Goal: Use online tool/utility

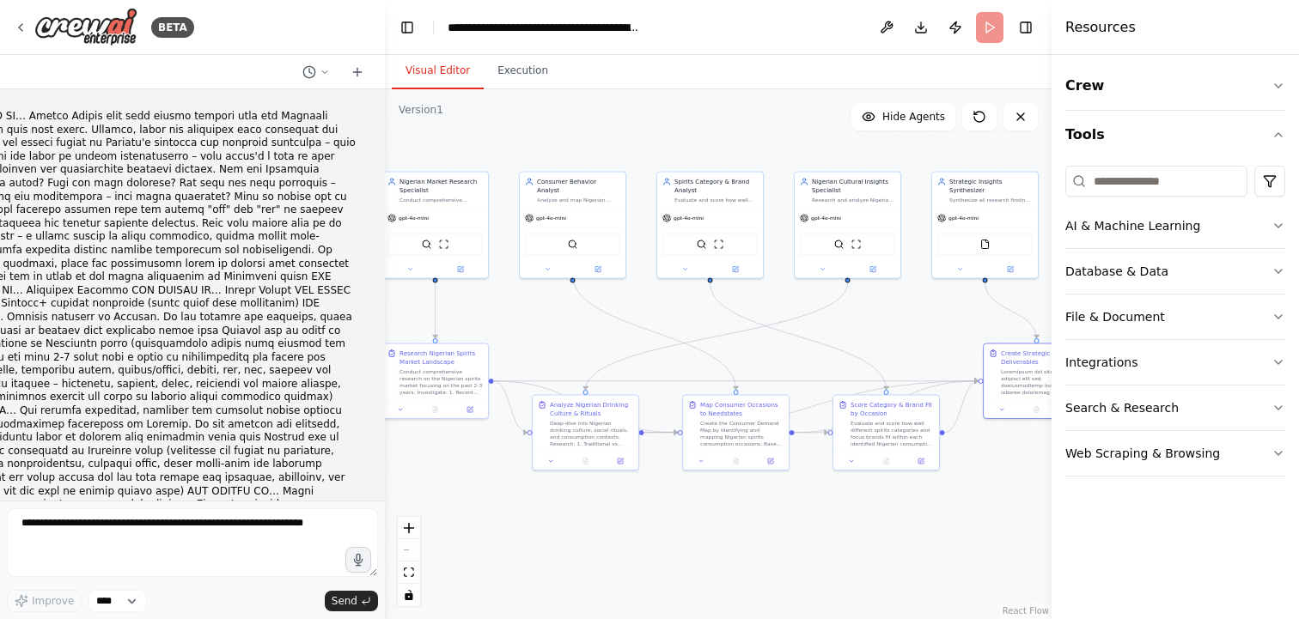
scroll to position [5406, 0]
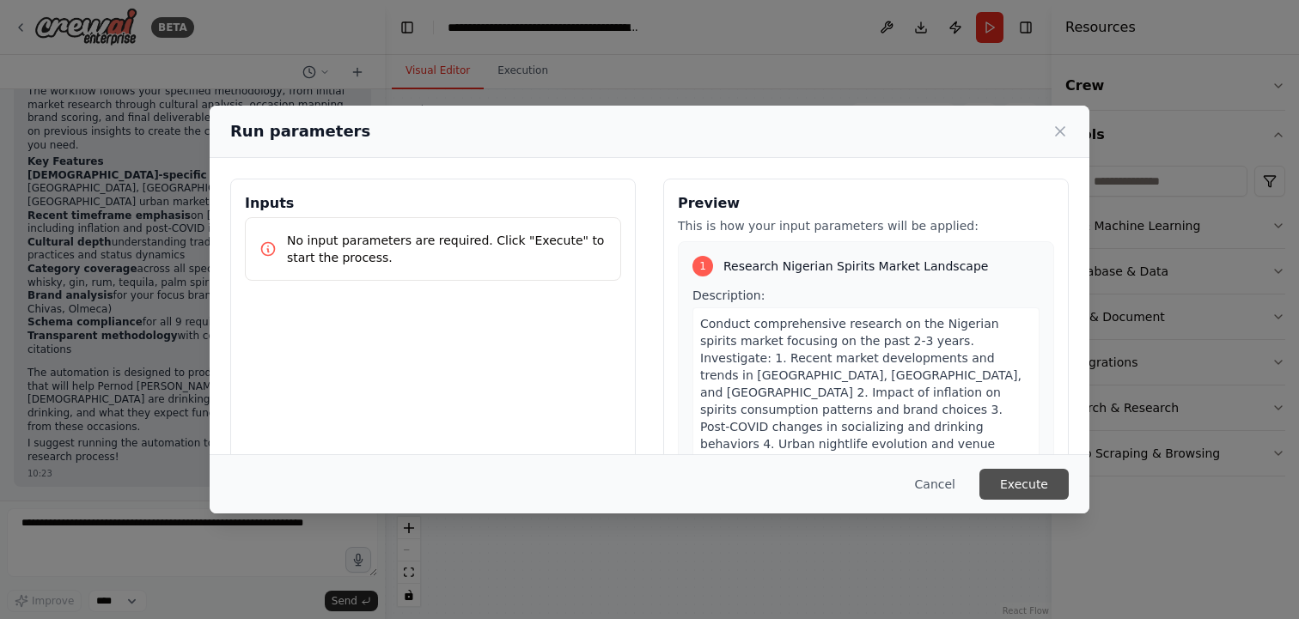
click at [1030, 486] on button "Execute" at bounding box center [1023, 484] width 89 height 31
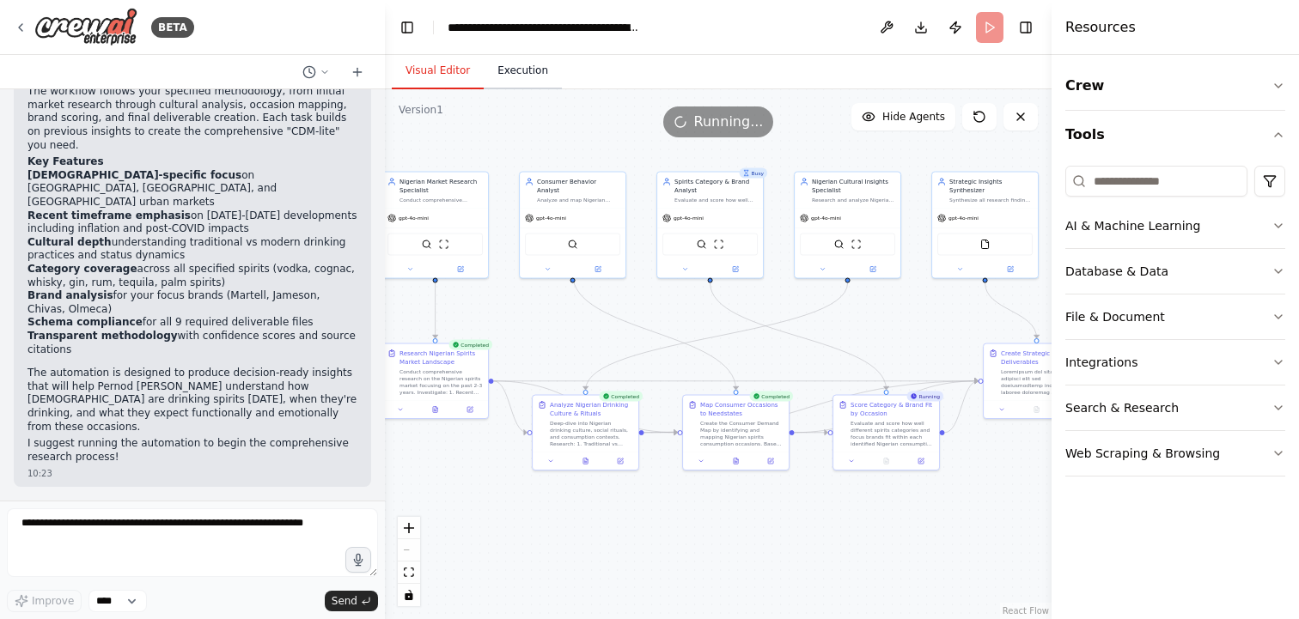
click at [497, 67] on button "Execution" at bounding box center [523, 71] width 78 height 36
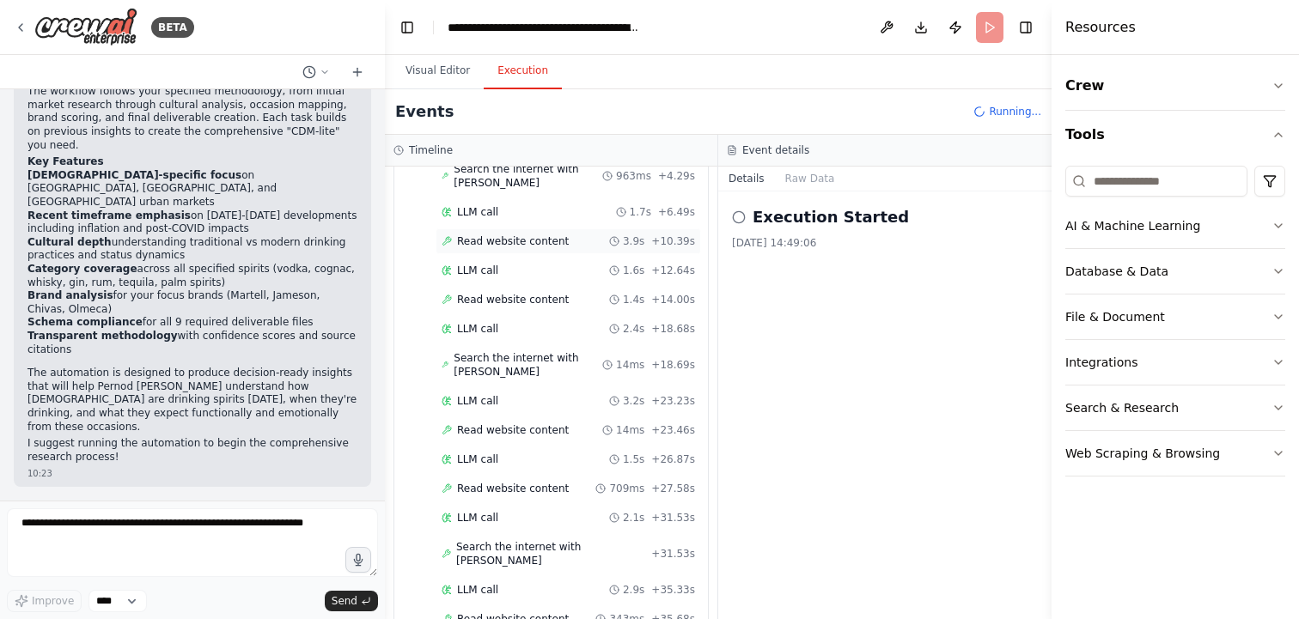
scroll to position [0, 0]
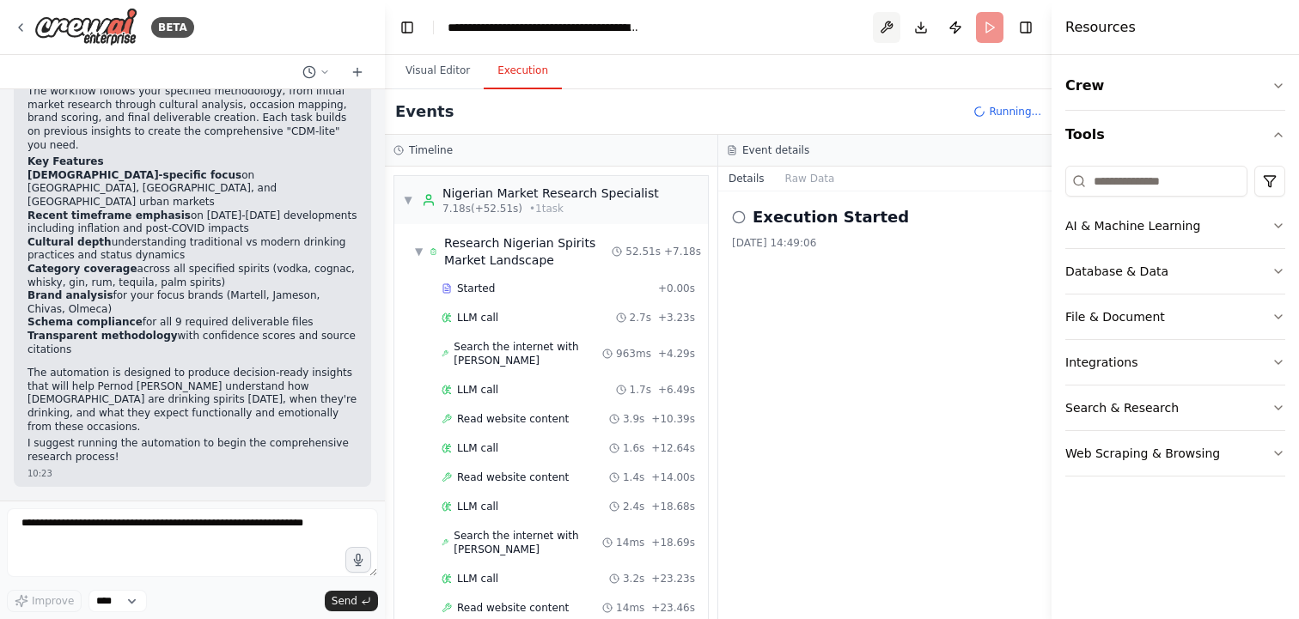
click at [890, 33] on button at bounding box center [886, 27] width 27 height 31
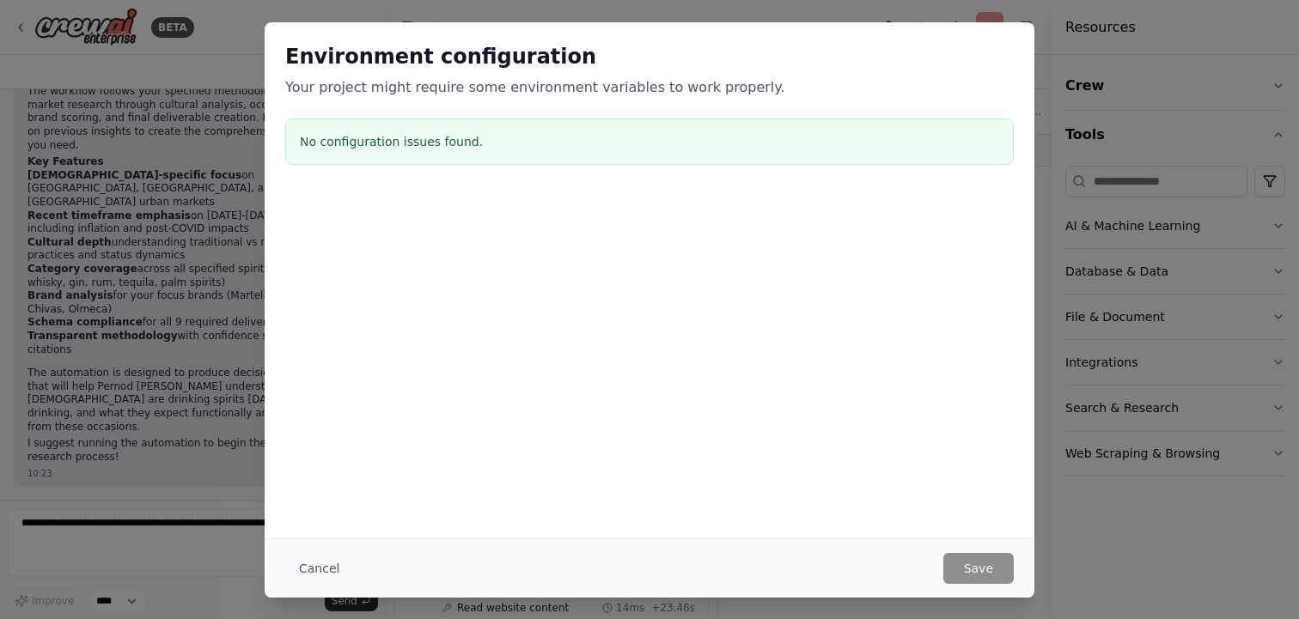
click at [324, 578] on button "Cancel" at bounding box center [319, 568] width 68 height 31
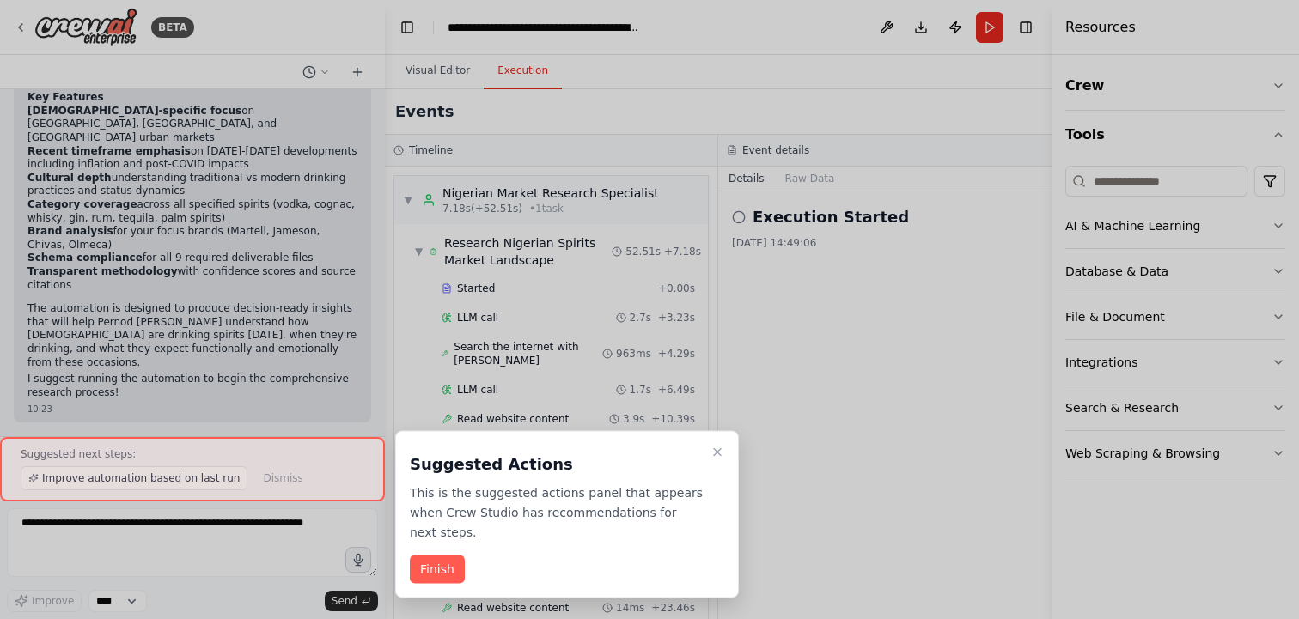
scroll to position [4099, 0]
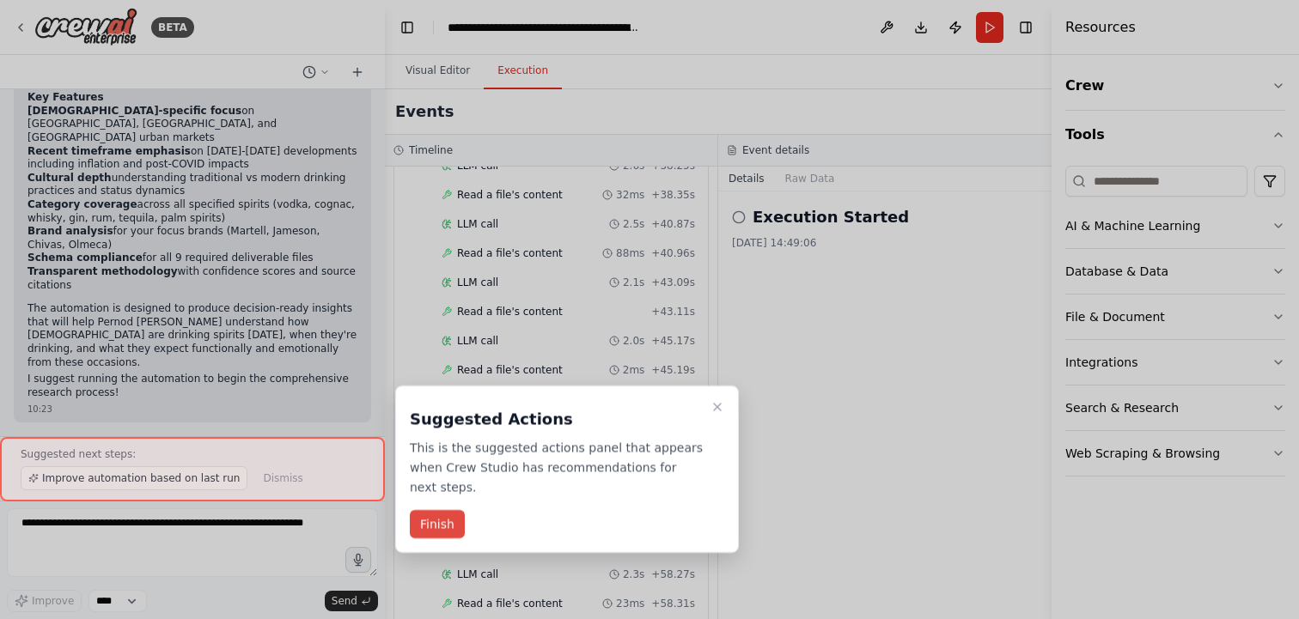
click at [447, 528] on button "Finish" at bounding box center [437, 524] width 55 height 28
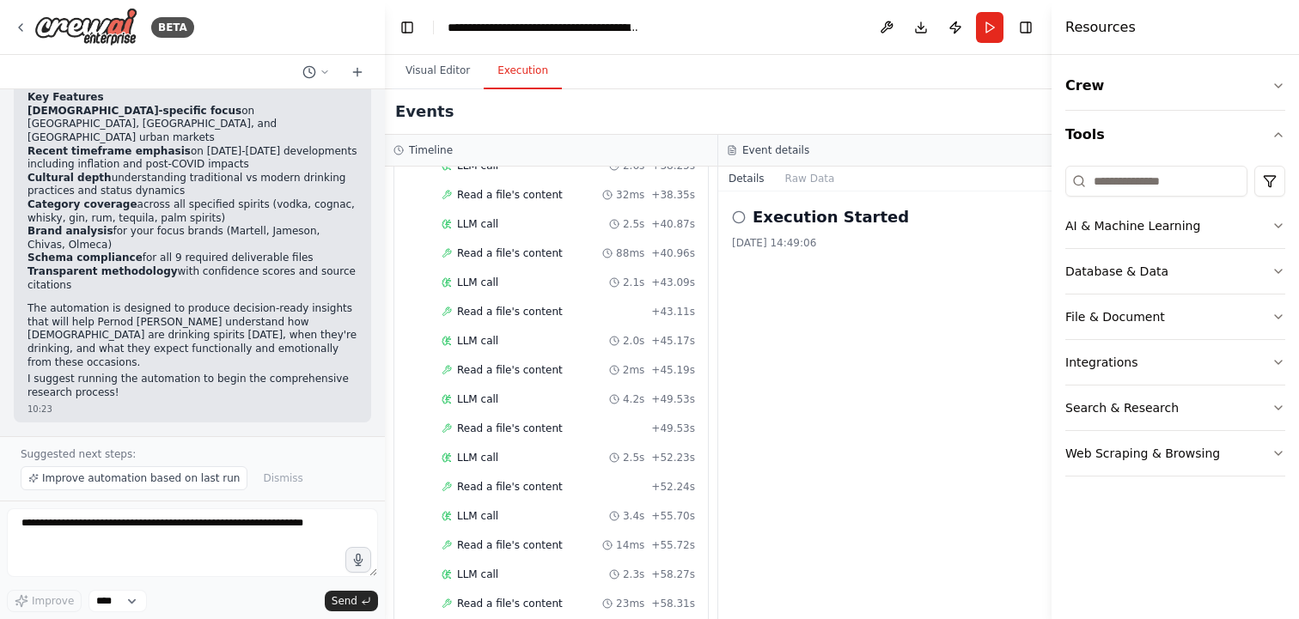
scroll to position [5470, 0]
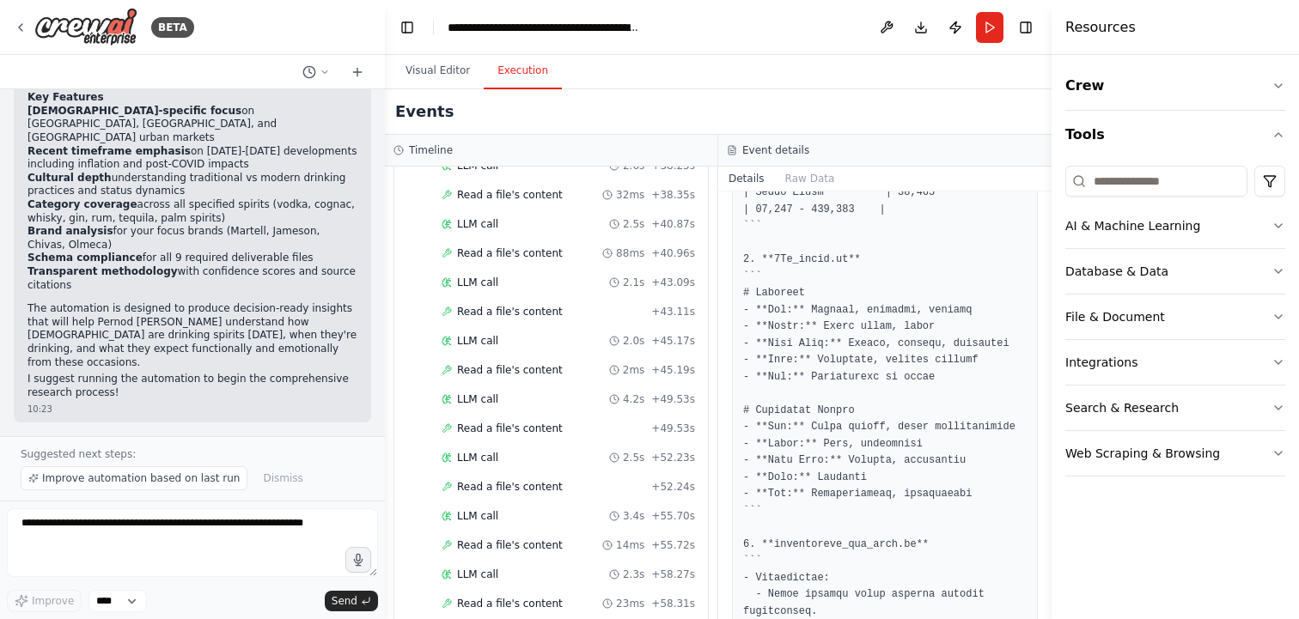
scroll to position [3667, 0]
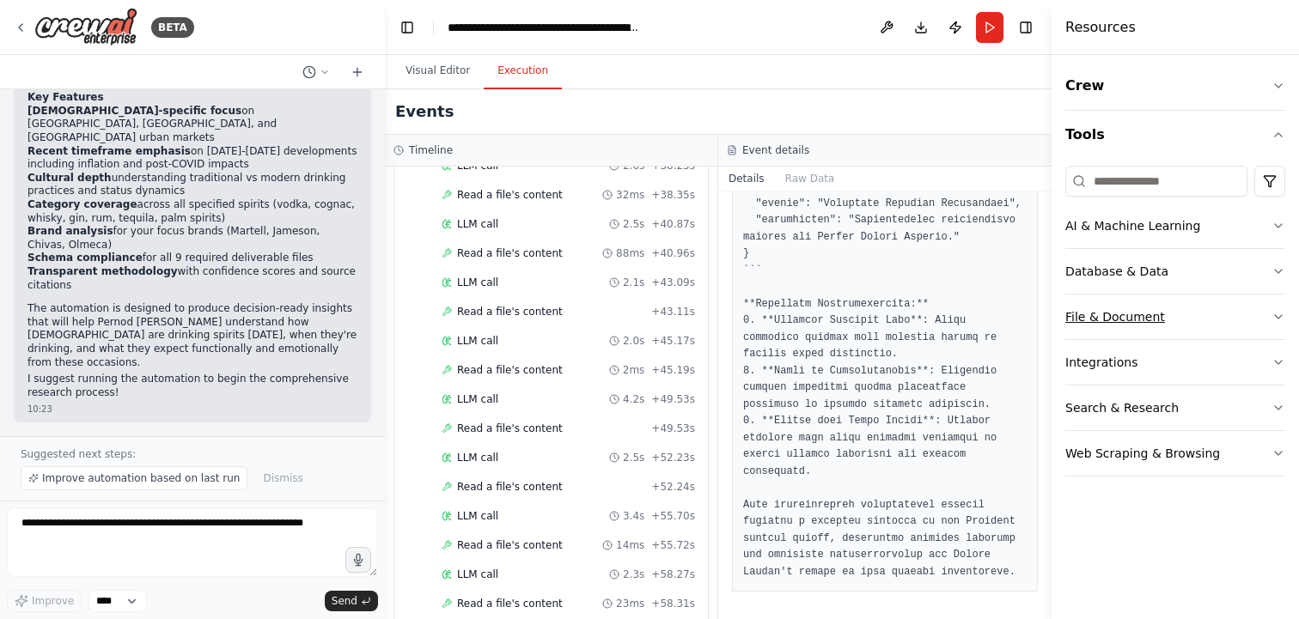
click at [1127, 326] on button "File & Document" at bounding box center [1175, 317] width 220 height 45
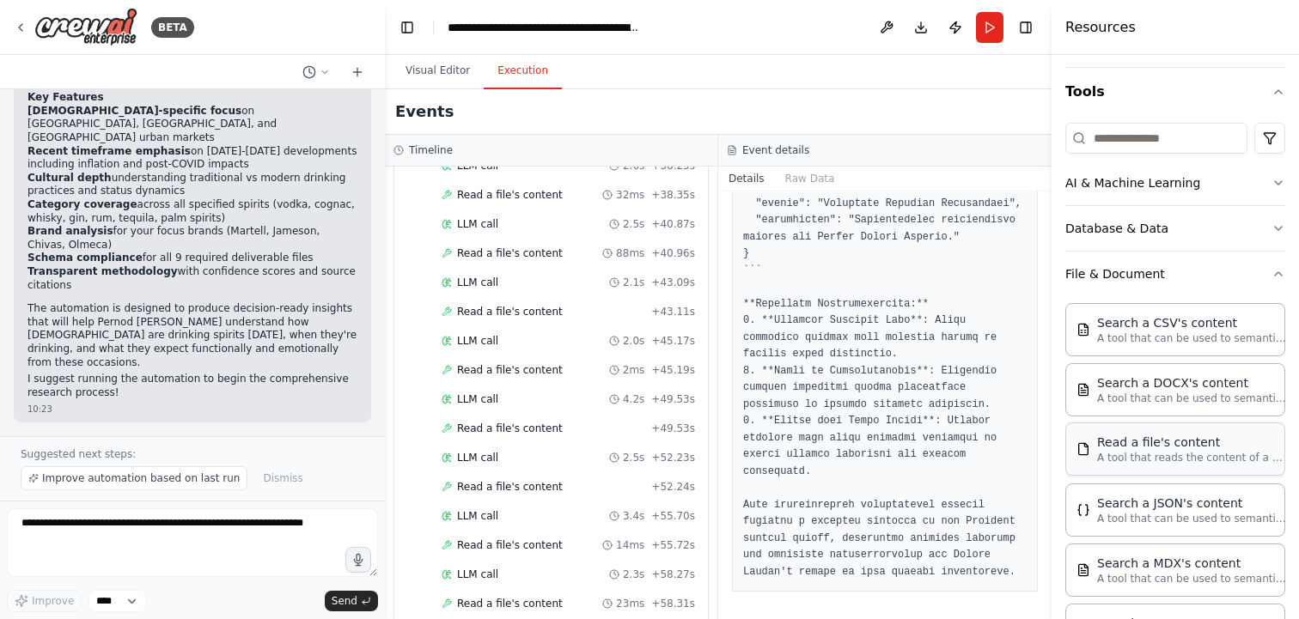
scroll to position [0, 0]
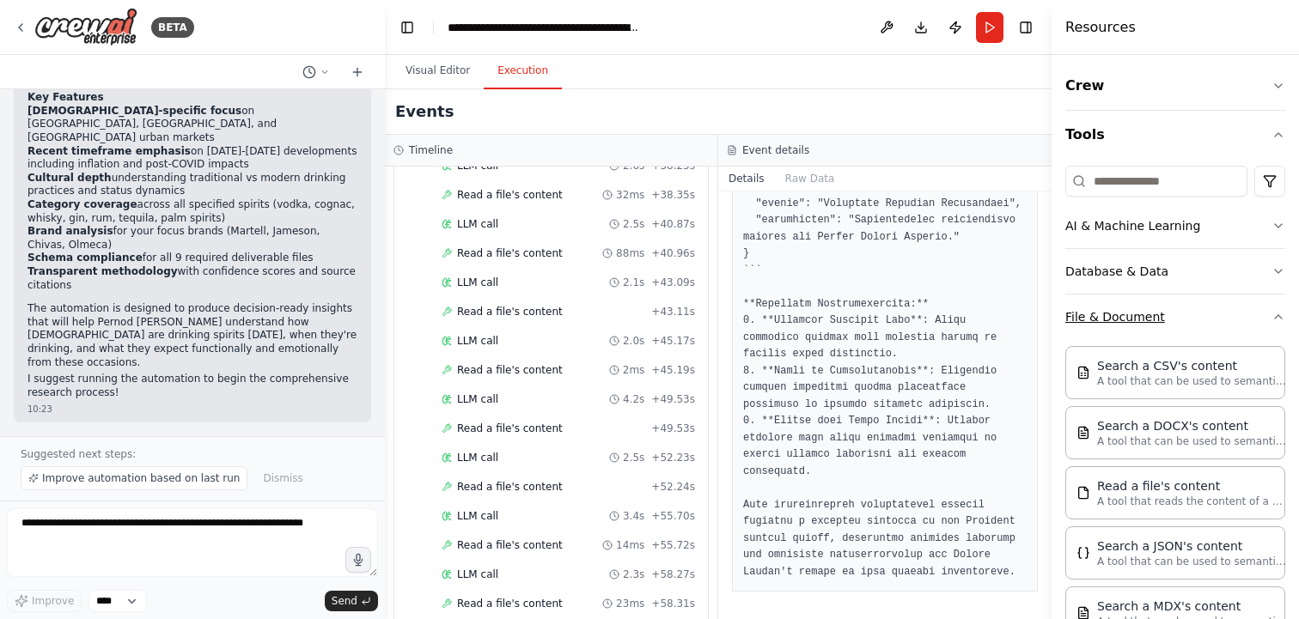
click at [1142, 330] on button "File & Document" at bounding box center [1175, 317] width 220 height 45
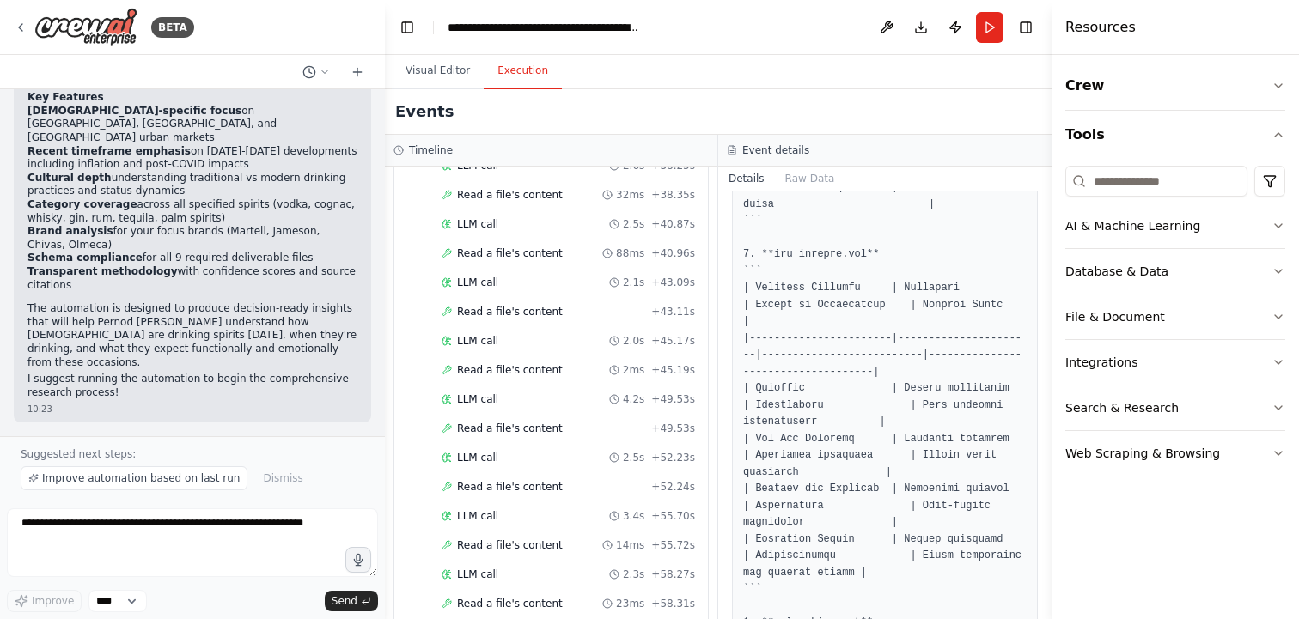
scroll to position [1633, 0]
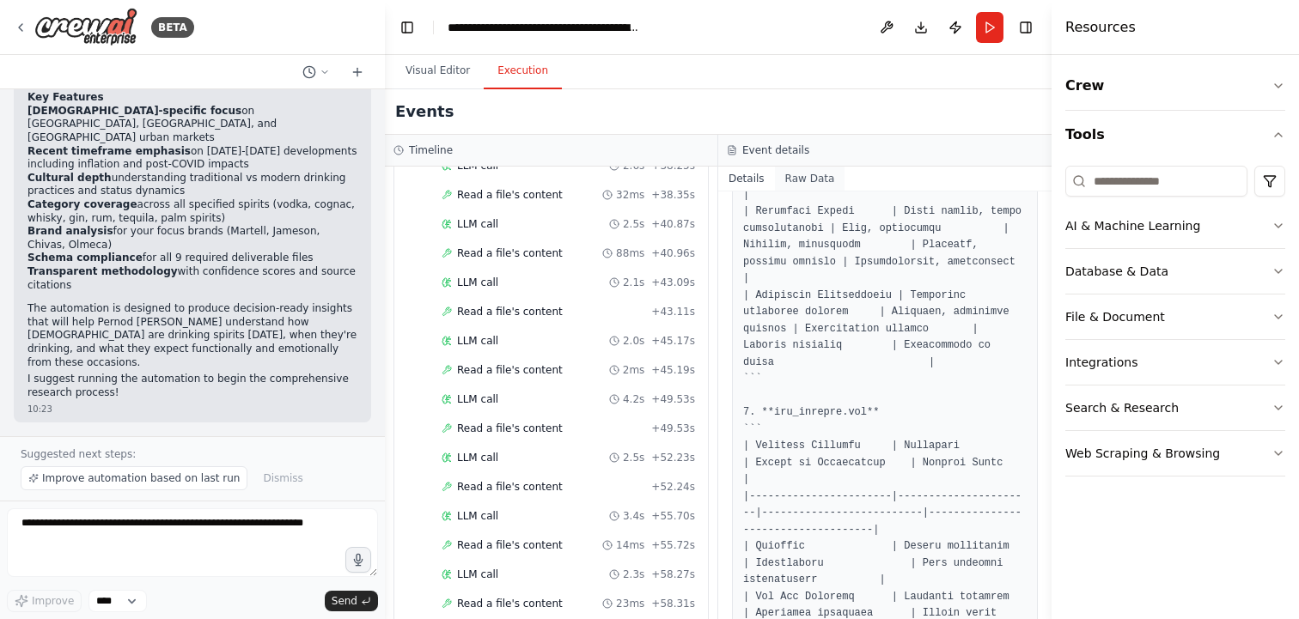
click at [794, 177] on button "Raw Data" at bounding box center [810, 179] width 70 height 24
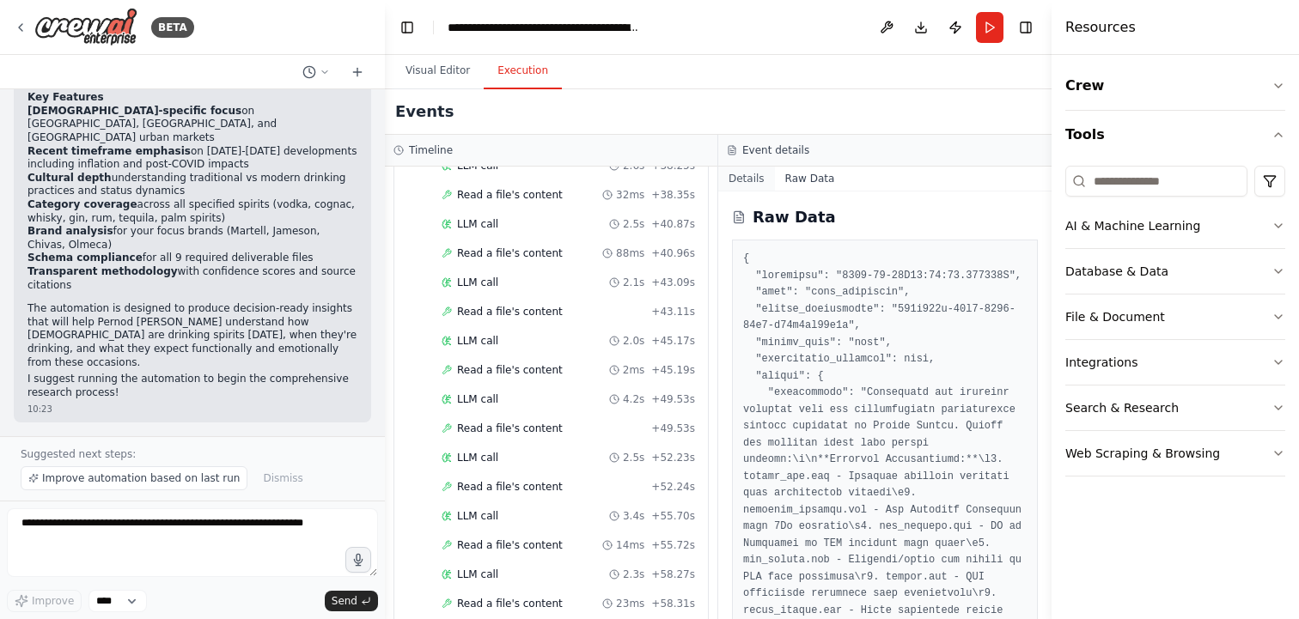
click at [752, 178] on button "Details" at bounding box center [746, 179] width 57 height 24
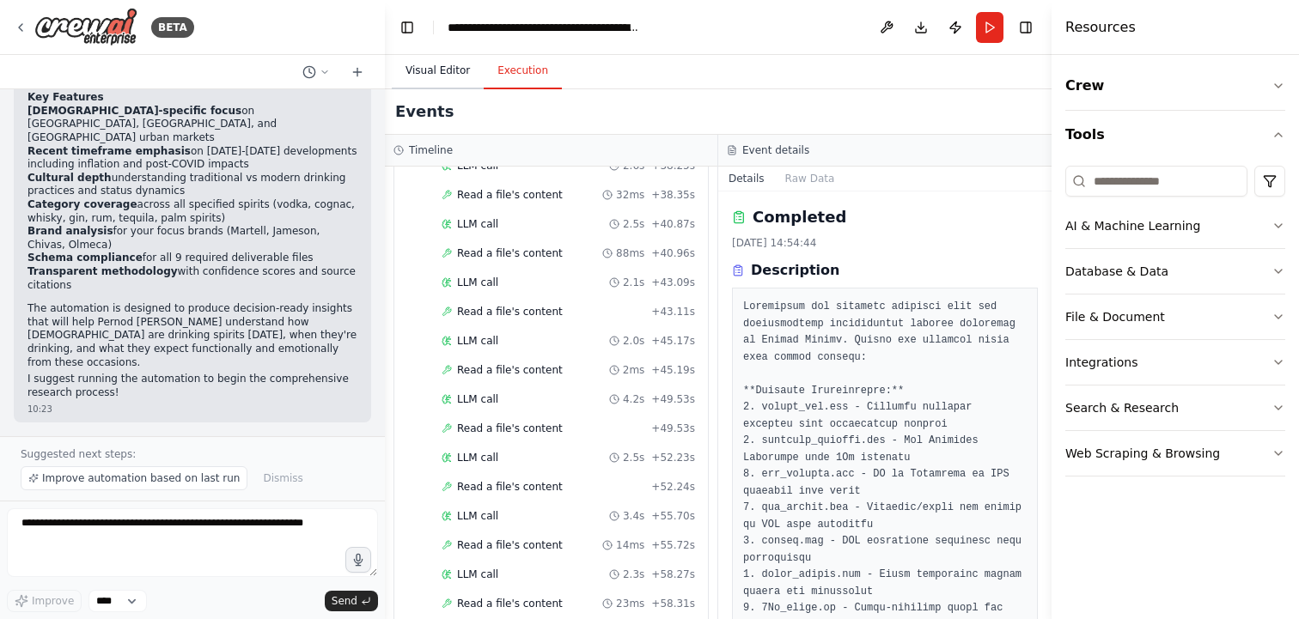
click at [450, 70] on button "Visual Editor" at bounding box center [438, 71] width 92 height 36
click at [520, 76] on button "Execution" at bounding box center [523, 71] width 78 height 36
click at [452, 74] on button "Visual Editor" at bounding box center [438, 71] width 92 height 36
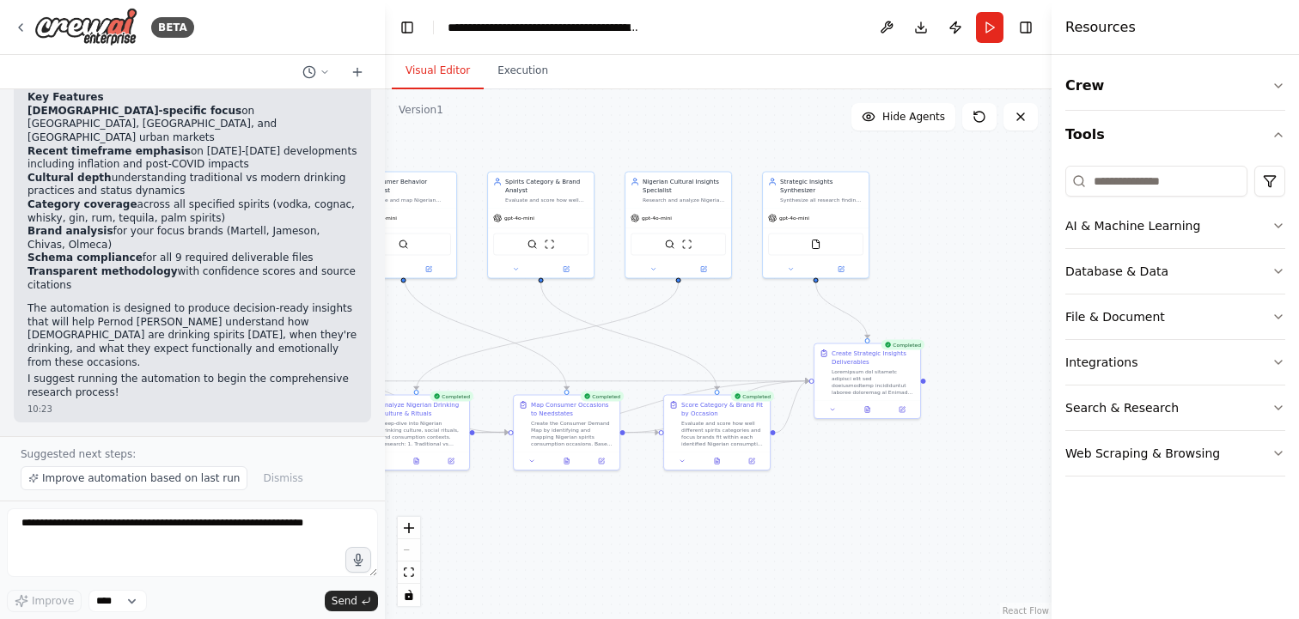
drag, startPoint x: 998, startPoint y: 473, endPoint x: 829, endPoint y: 473, distance: 169.2
click at [829, 473] on div ".deletable-edge-delete-btn { width: 20px; height: 20px; border: 0px solid #ffff…" at bounding box center [718, 354] width 666 height 530
click at [832, 411] on button at bounding box center [832, 408] width 29 height 10
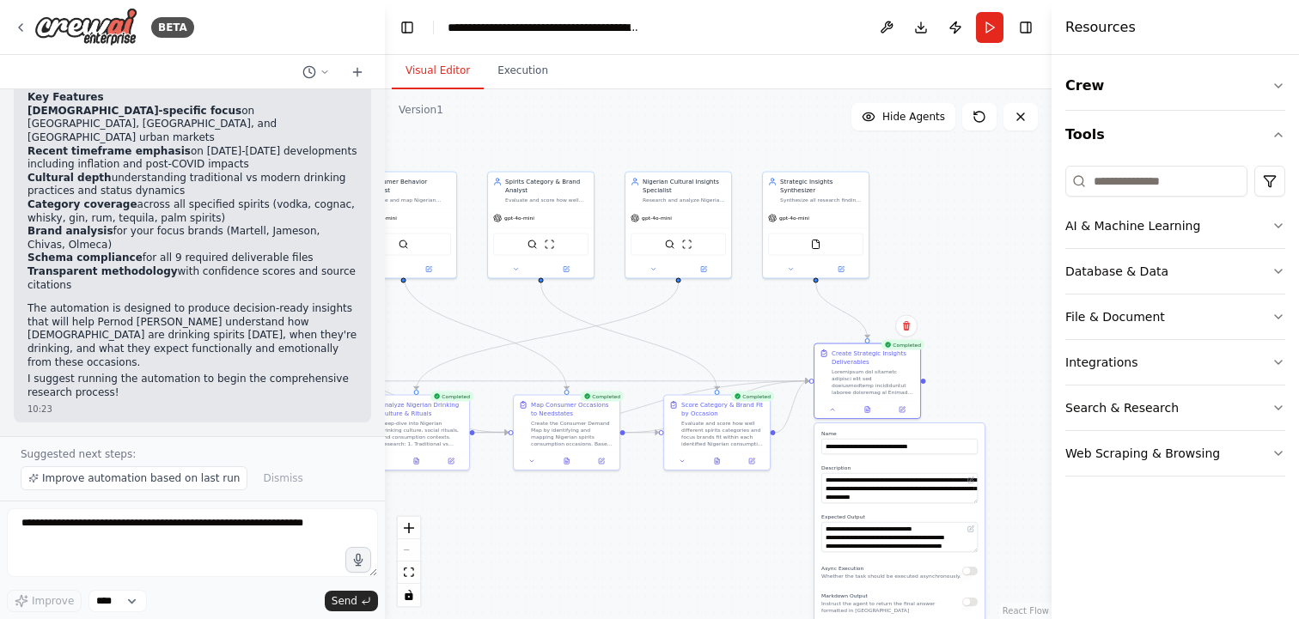
click at [968, 610] on div "Markdown Output Instruct the agent to return the final answer formatted in [GEO…" at bounding box center [899, 602] width 156 height 24
click at [973, 604] on button "button" at bounding box center [969, 602] width 15 height 9
click at [982, 563] on div "**********" at bounding box center [899, 534] width 170 height 223
click at [1005, 547] on div ".deletable-edge-delete-btn { width: 20px; height: 20px; border: 0px solid #ffff…" at bounding box center [718, 354] width 666 height 530
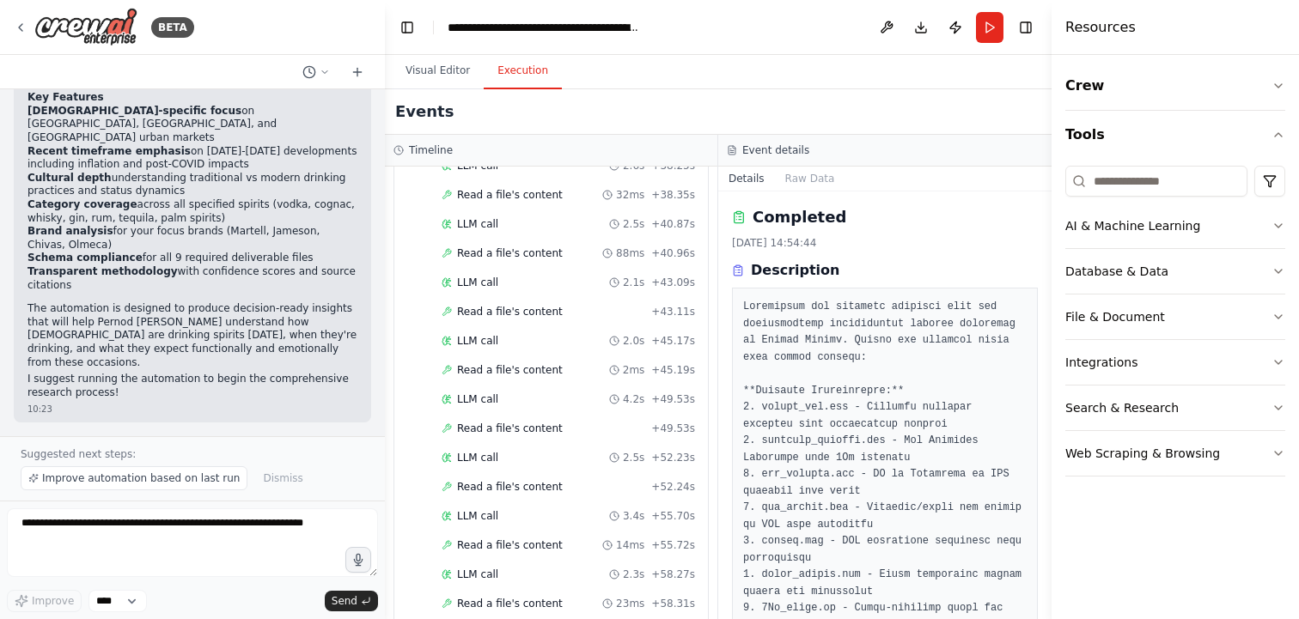
click at [512, 76] on button "Execution" at bounding box center [523, 71] width 78 height 36
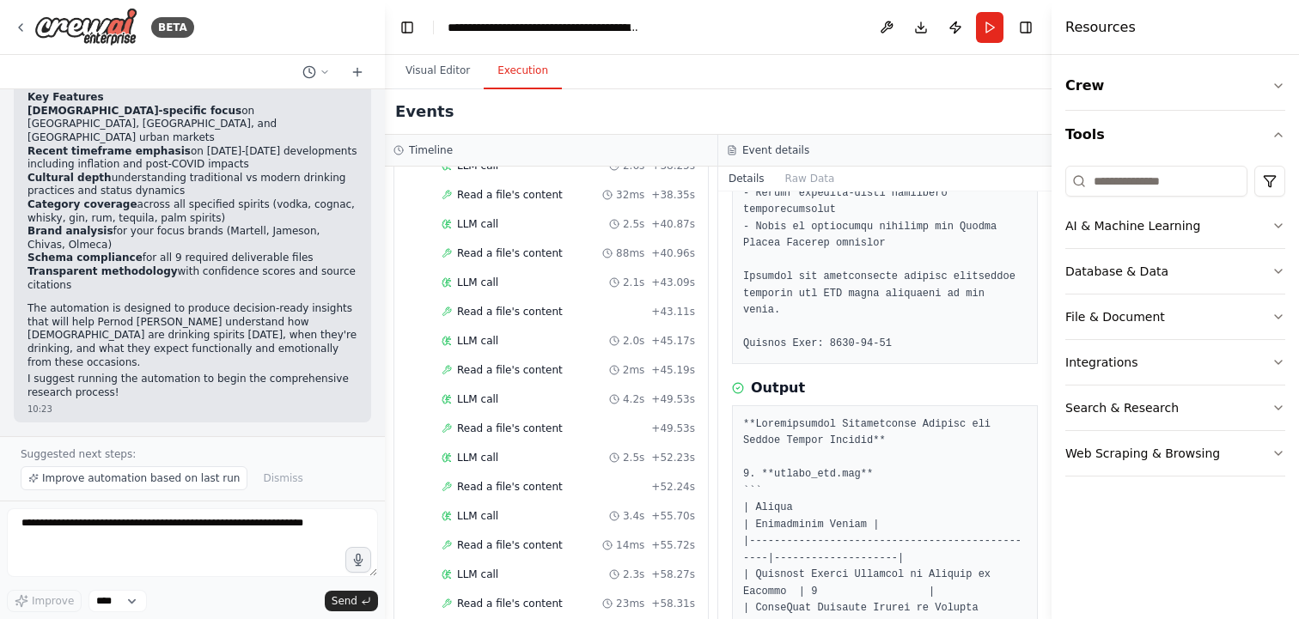
scroll to position [424, 0]
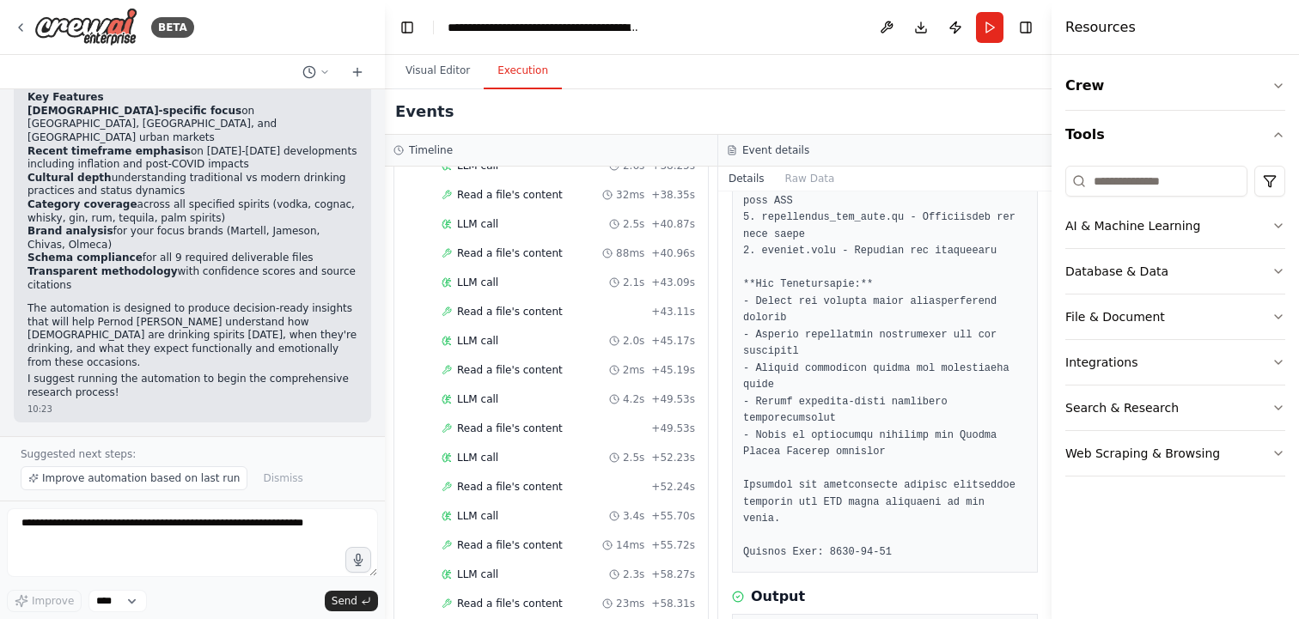
click at [774, 427] on pre at bounding box center [884, 218] width 283 height 687
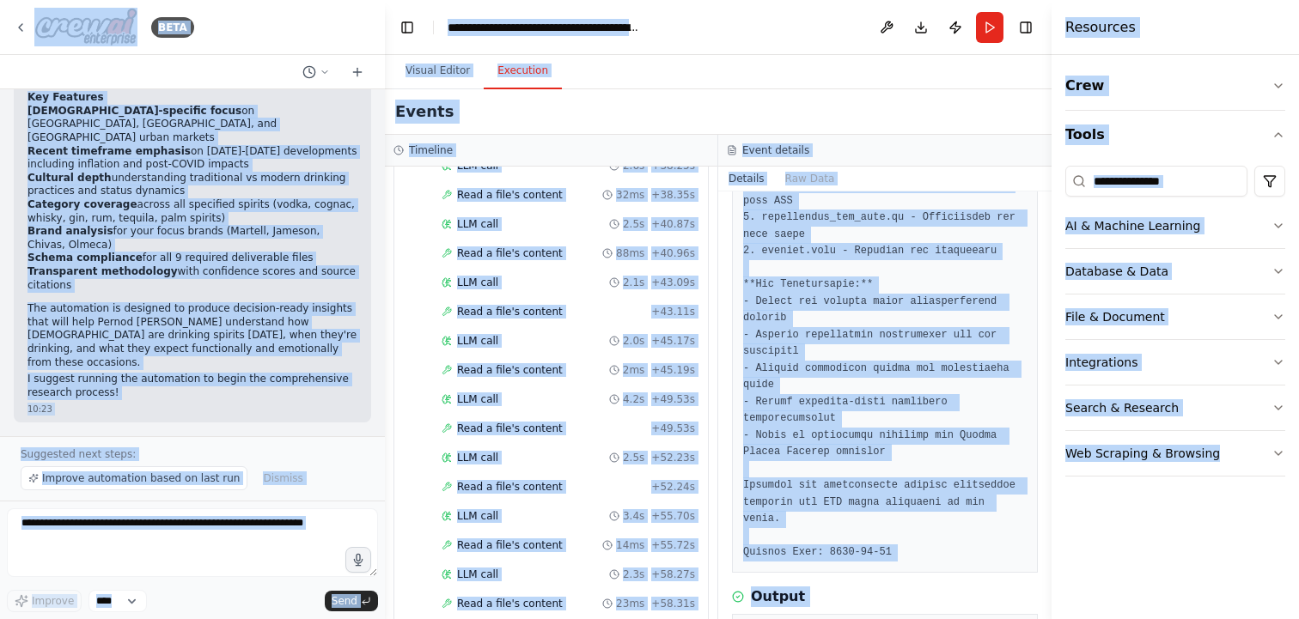
click at [774, 427] on pre at bounding box center [884, 218] width 283 height 687
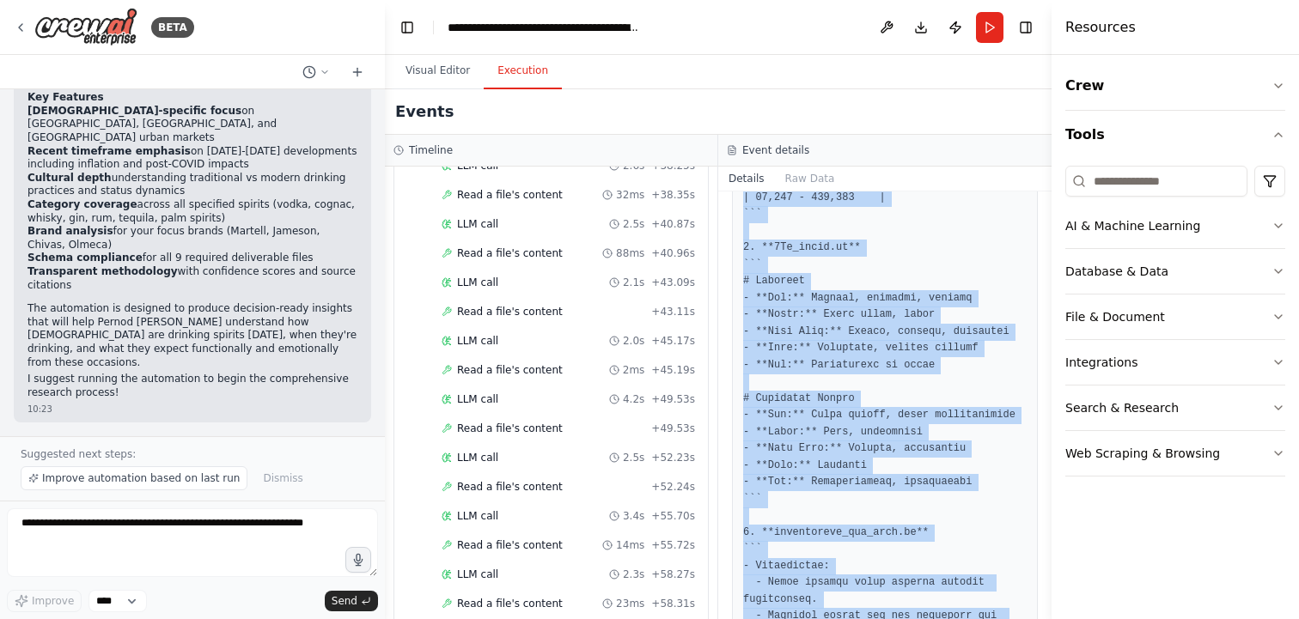
scroll to position [3667, 0]
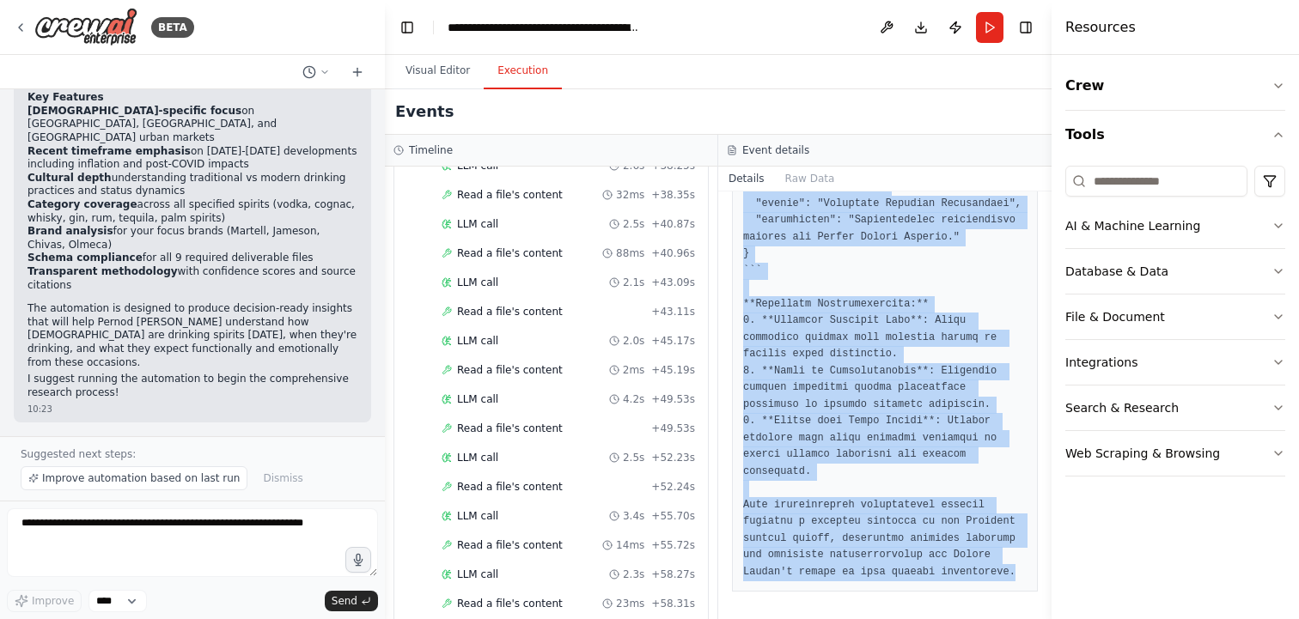
drag, startPoint x: 744, startPoint y: 301, endPoint x: 1013, endPoint y: 588, distance: 393.1
click at [1013, 588] on div "Completed [DATE] 14:54:44 Description Output" at bounding box center [884, 406] width 333 height 428
copy div "Synthesize all research findings into the comprehensive deliverables package sp…"
